Goal: Find contact information: Find contact information

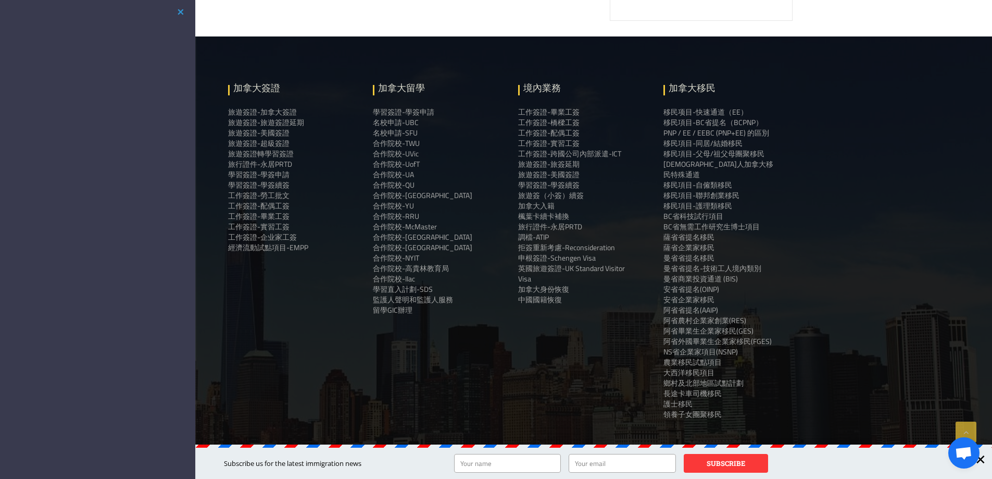
scroll to position [1303, 0]
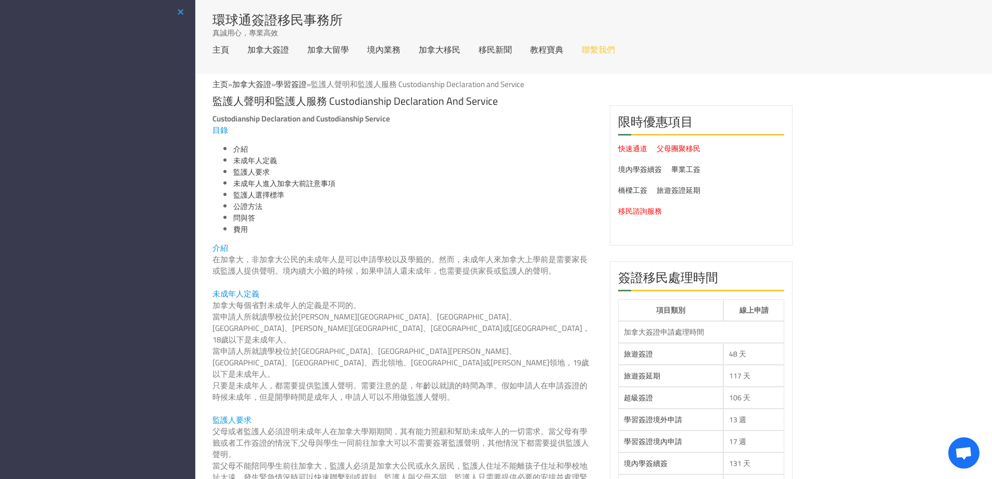
click at [595, 45] on link "聯繫我們" at bounding box center [598, 49] width 33 height 8
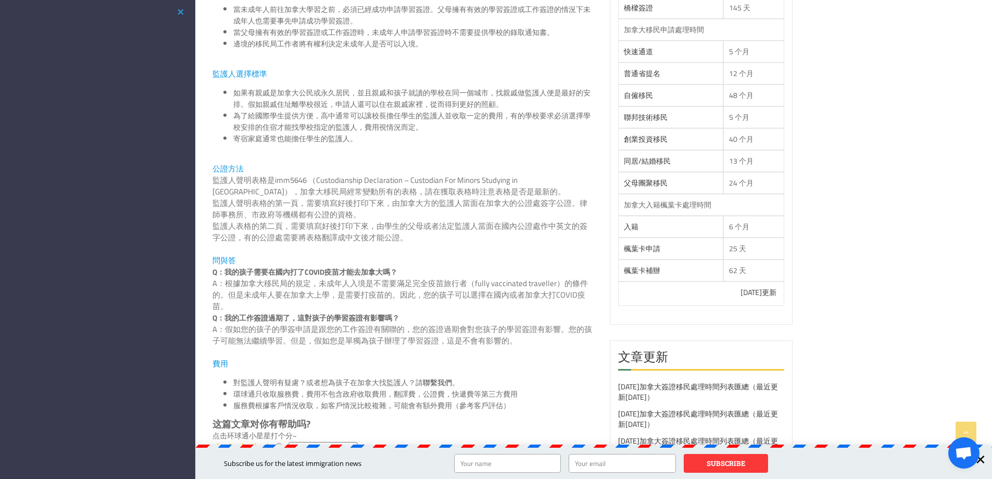
scroll to position [833, 0]
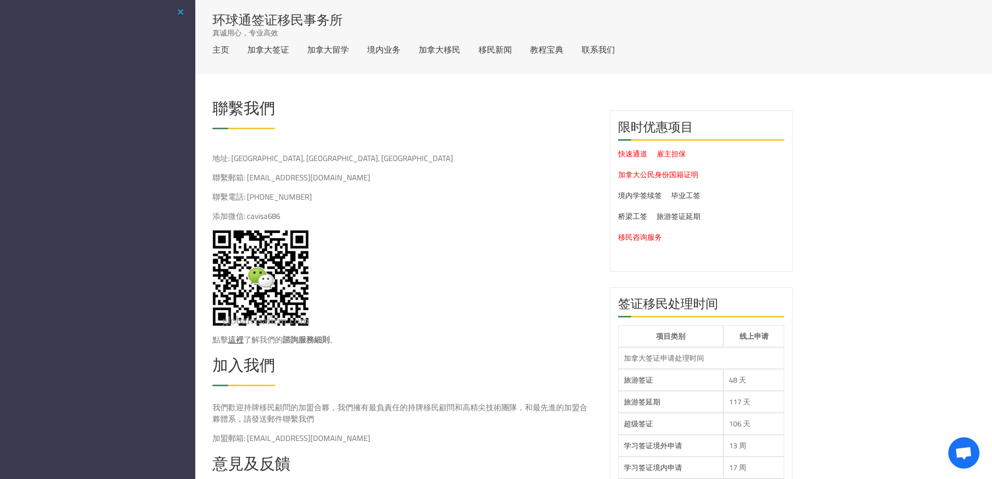
scroll to position [208, 0]
